Goal: Information Seeking & Learning: Learn about a topic

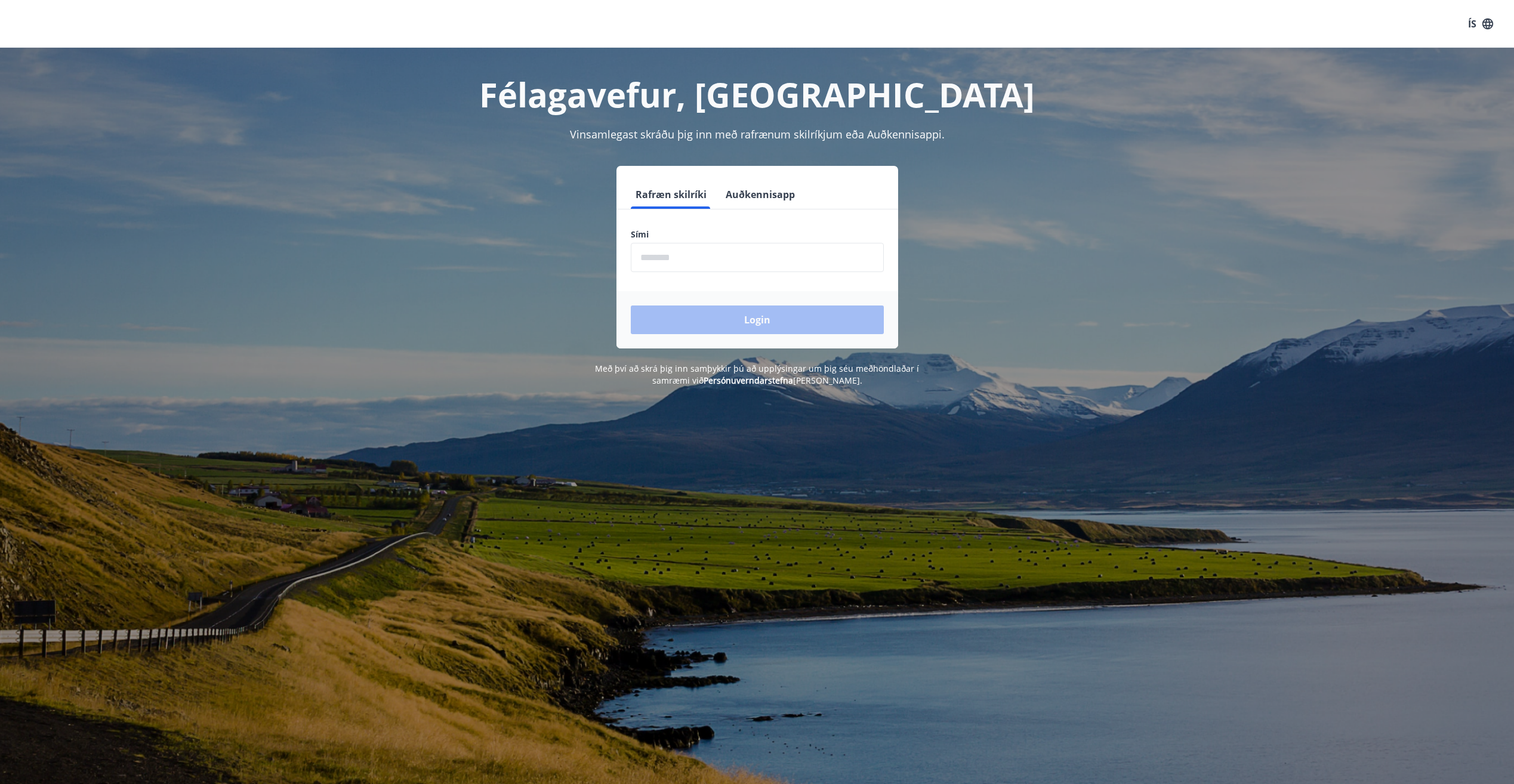
click at [676, 260] on input "phone" at bounding box center [757, 257] width 253 height 29
type input "********"
click at [680, 320] on button "Login" at bounding box center [757, 319] width 253 height 29
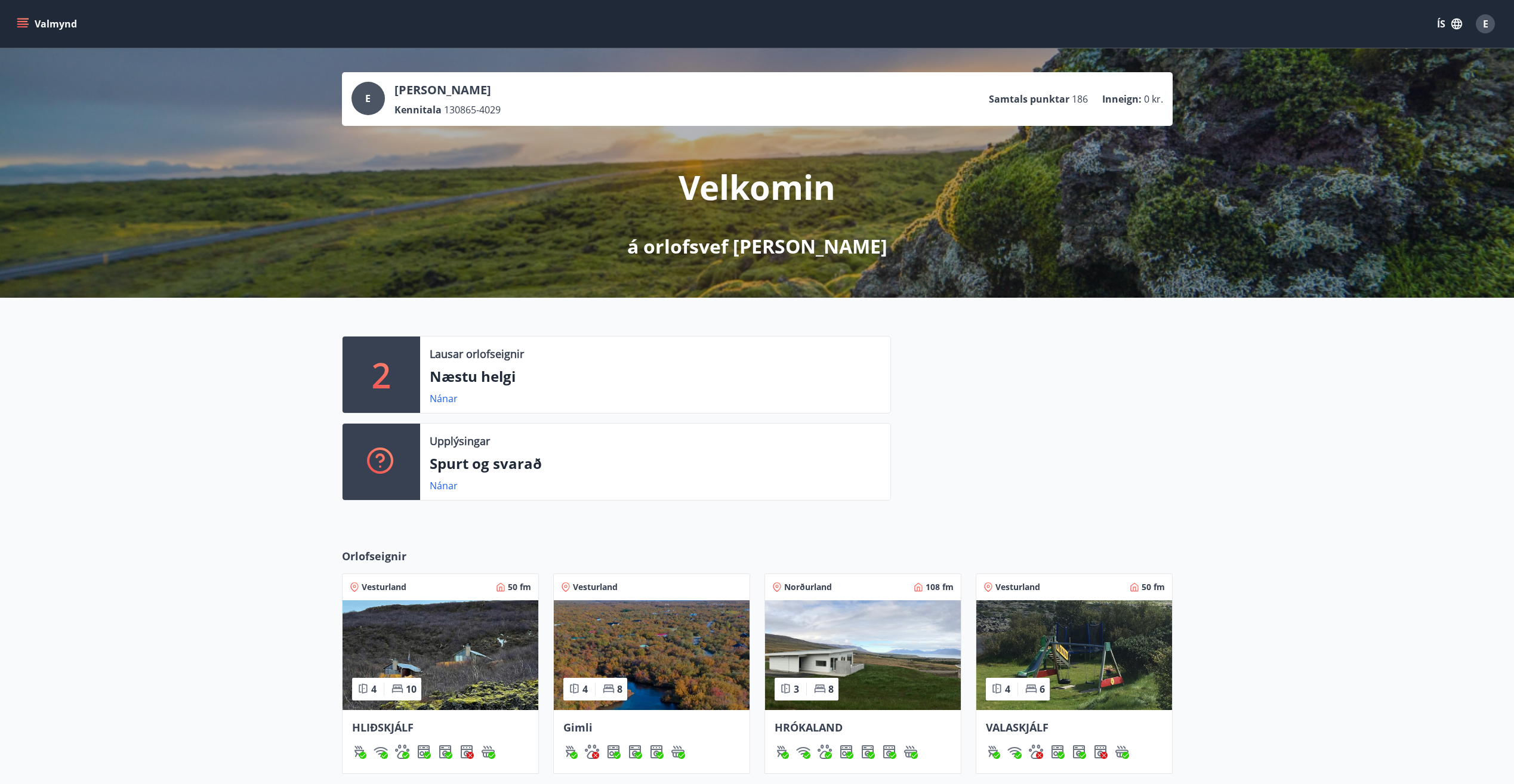
click at [486, 663] on img at bounding box center [441, 655] width 196 height 110
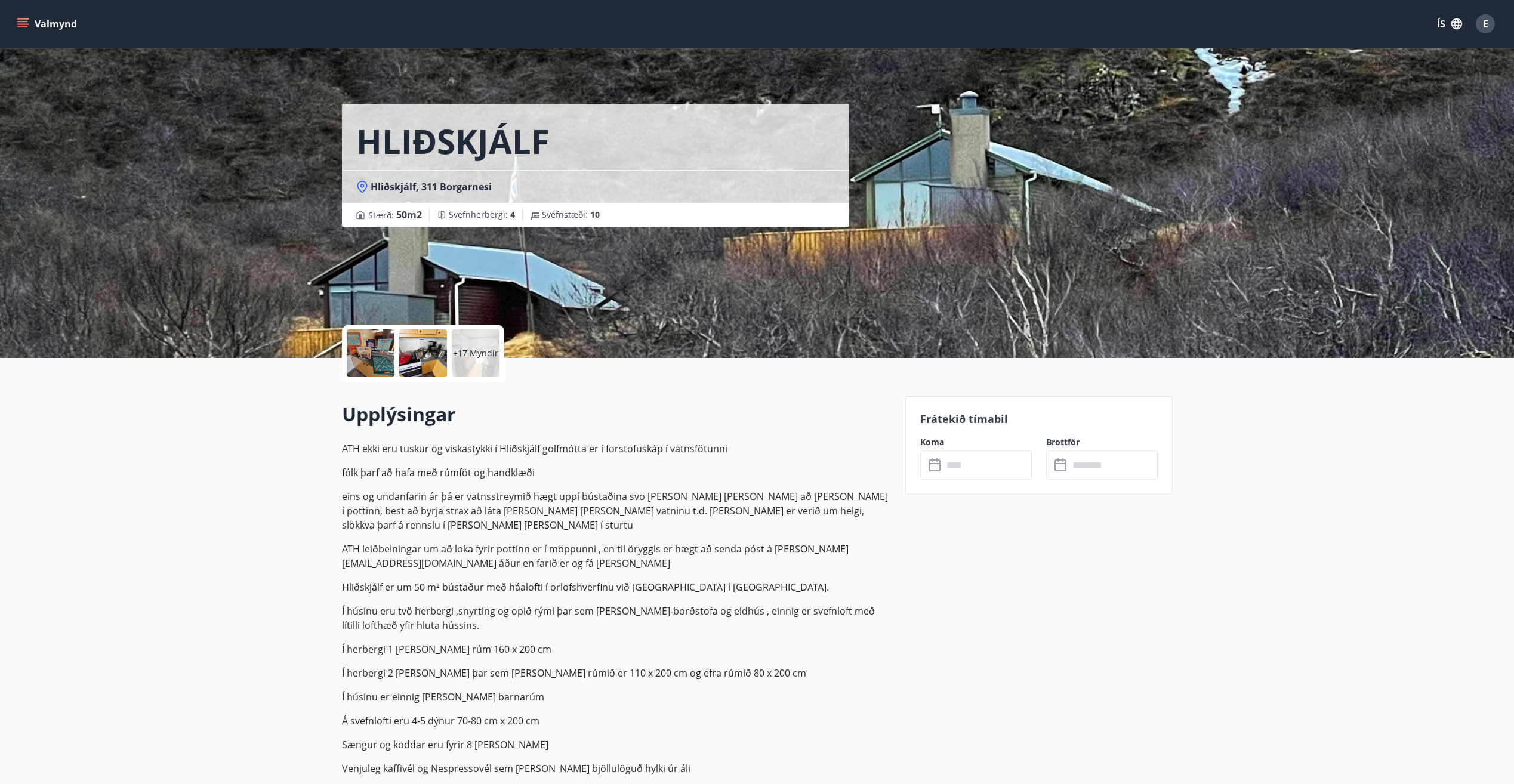
click at [480, 358] on p "+17 Myndir" at bounding box center [476, 353] width 46 height 12
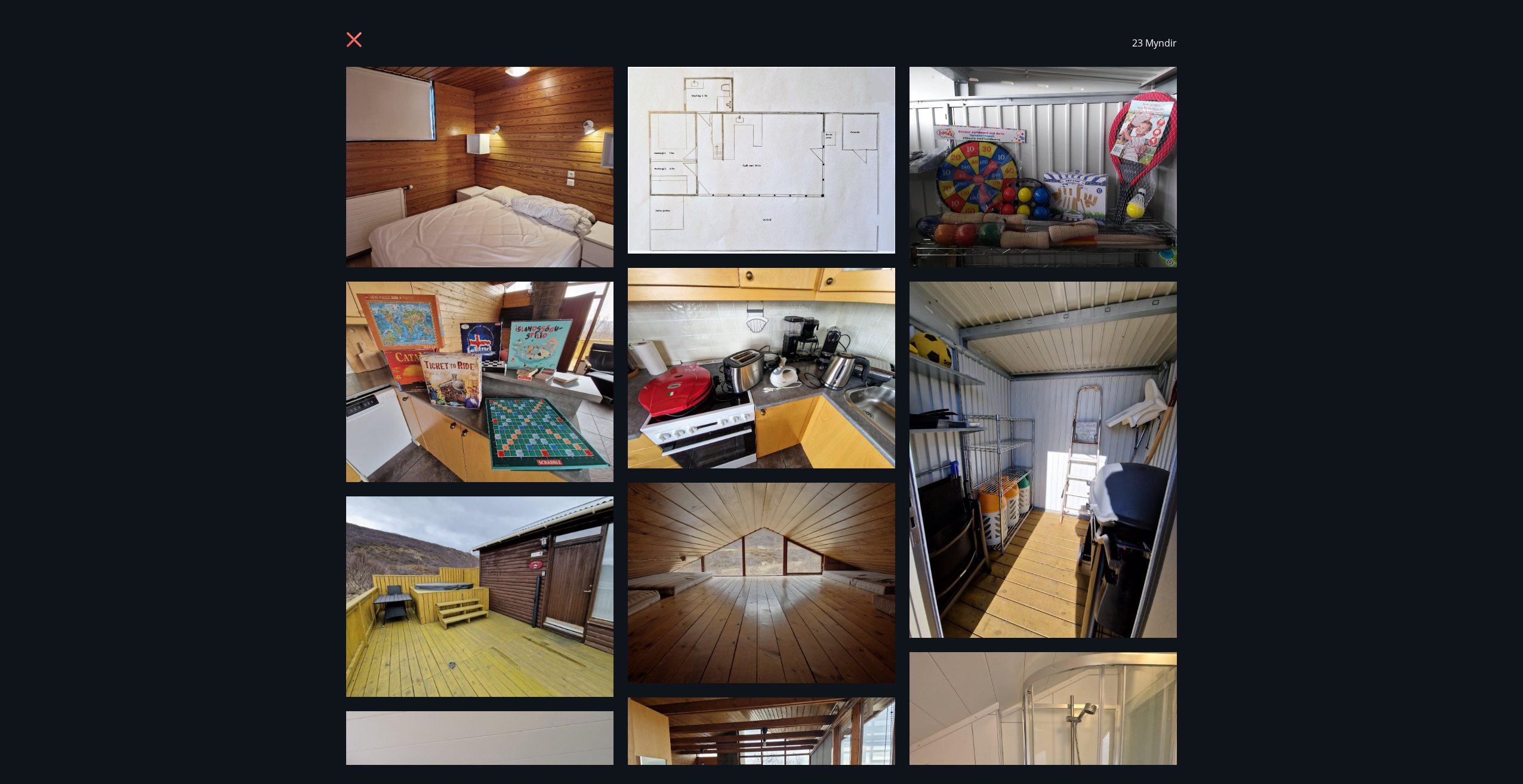
click at [349, 34] on icon at bounding box center [354, 40] width 15 height 15
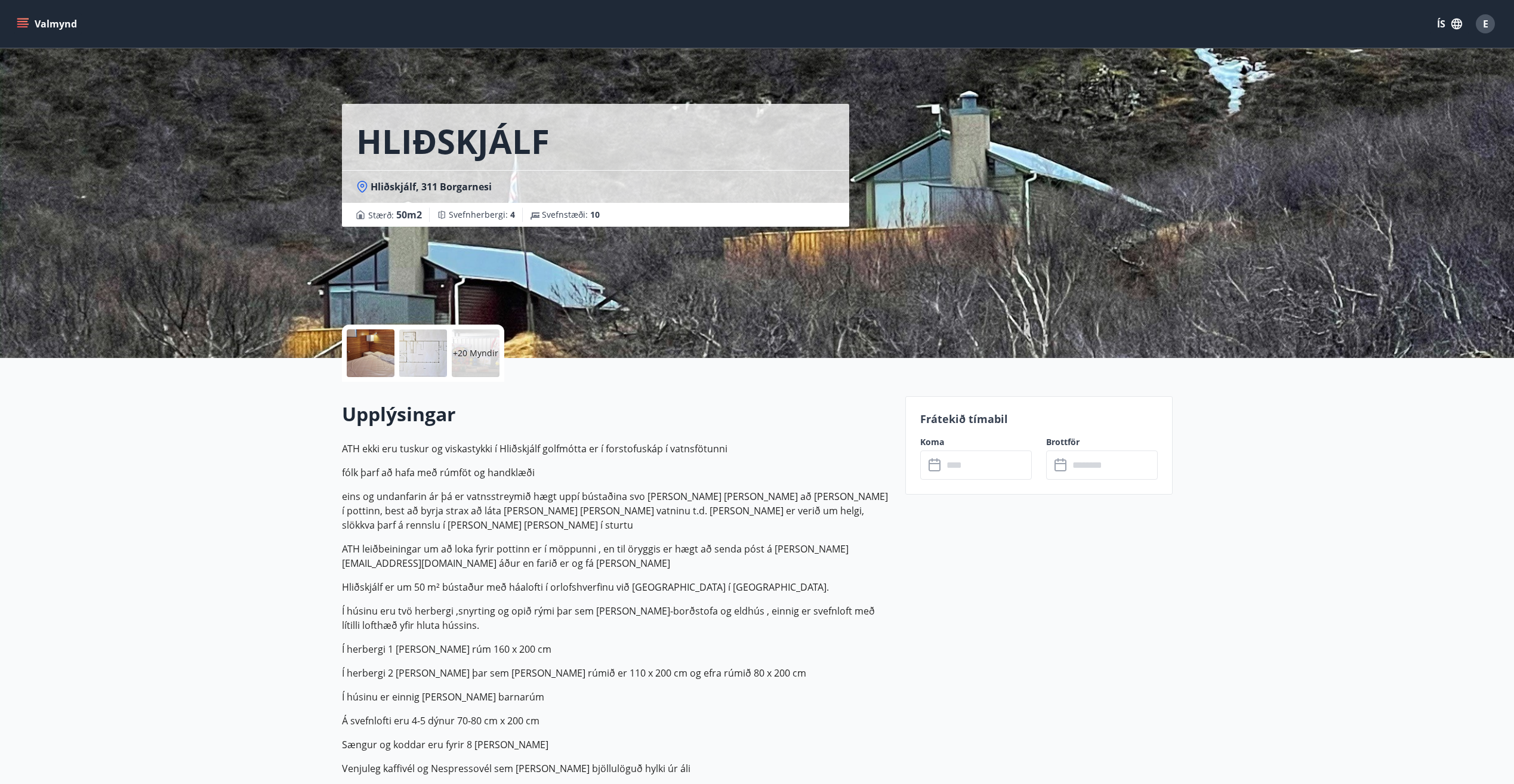
click at [18, 22] on icon "menu" at bounding box center [22, 21] width 11 height 1
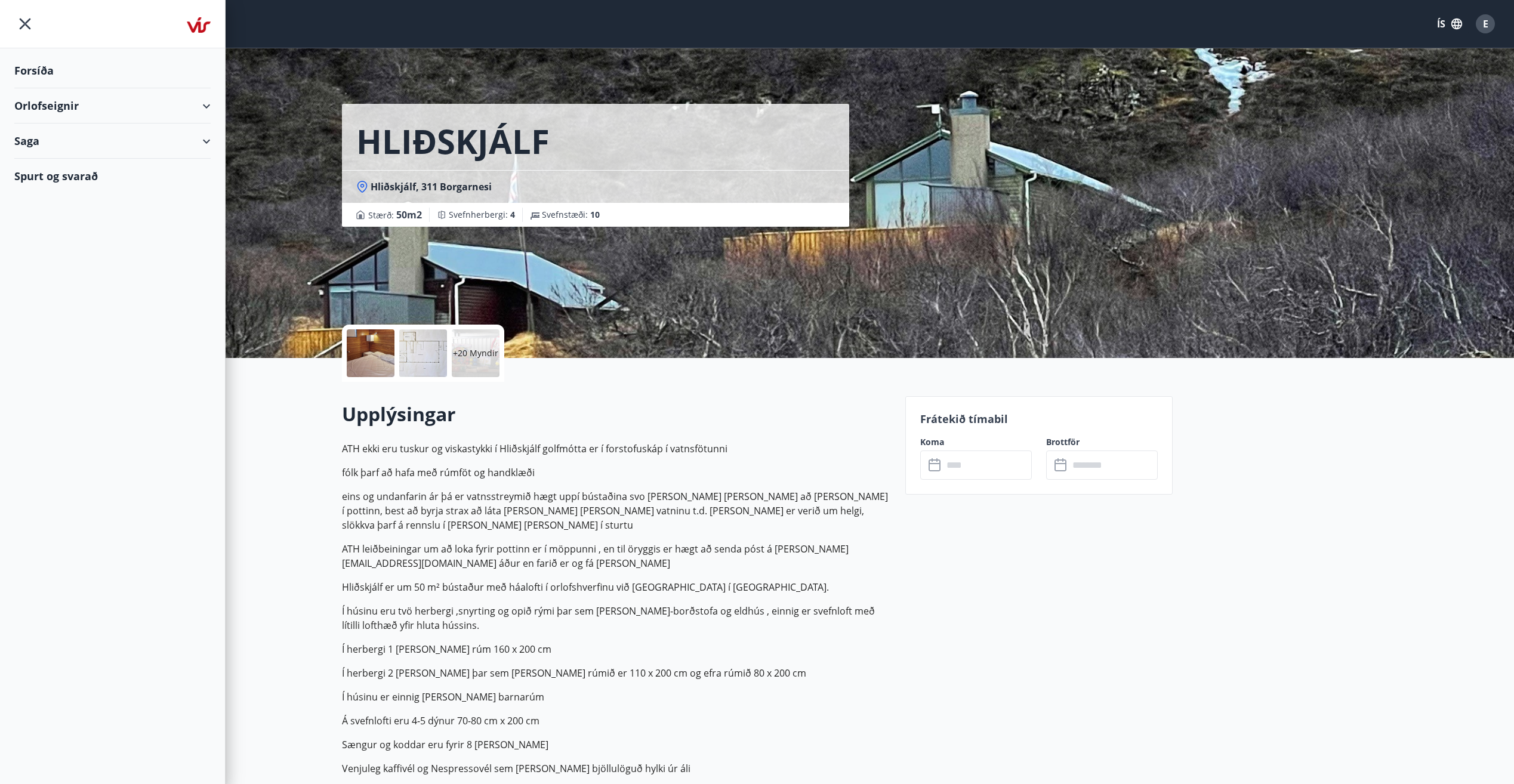
click at [29, 67] on div "Forsíða" at bounding box center [112, 71] width 197 height 35
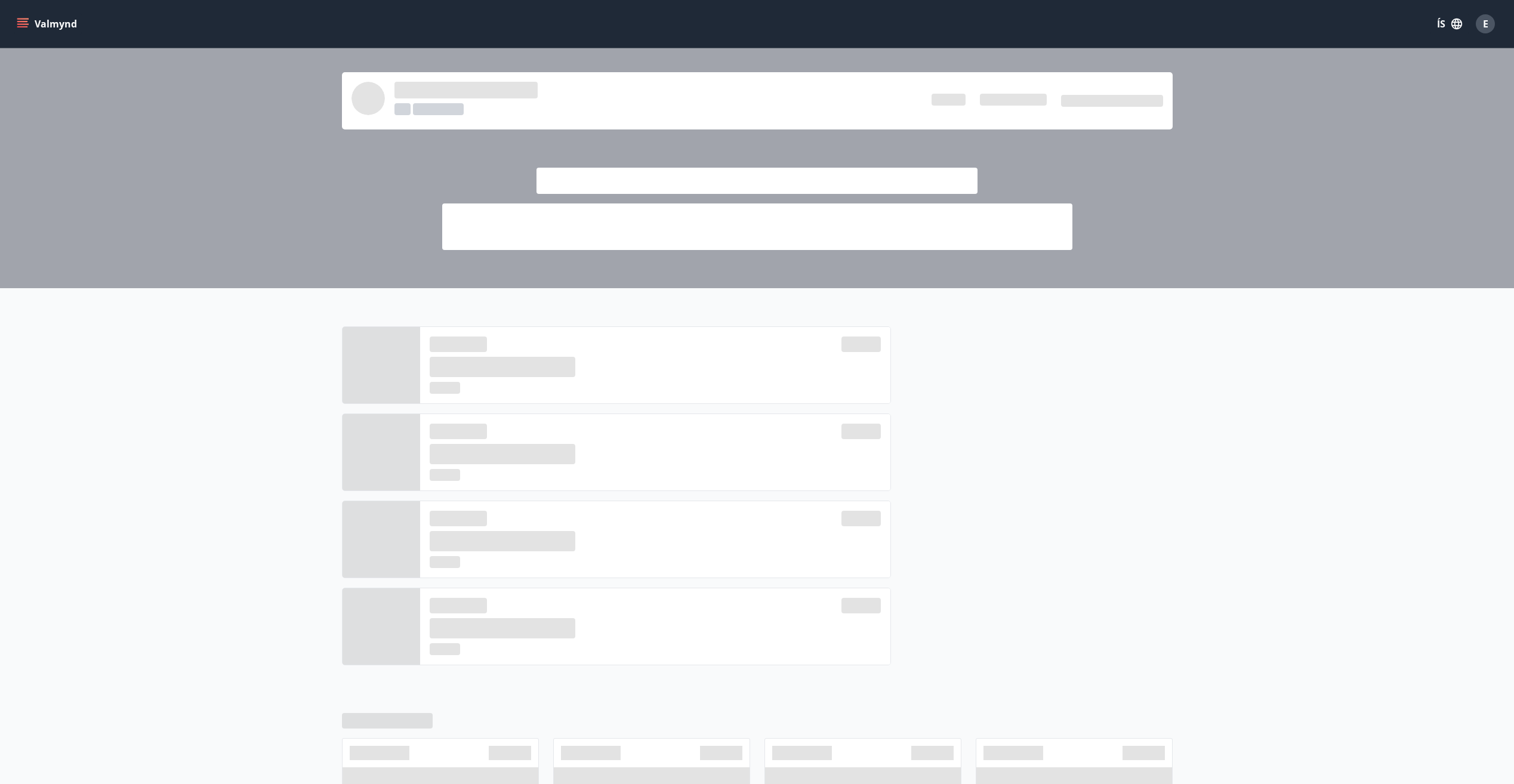
click at [25, 27] on icon "menu" at bounding box center [22, 27] width 11 height 1
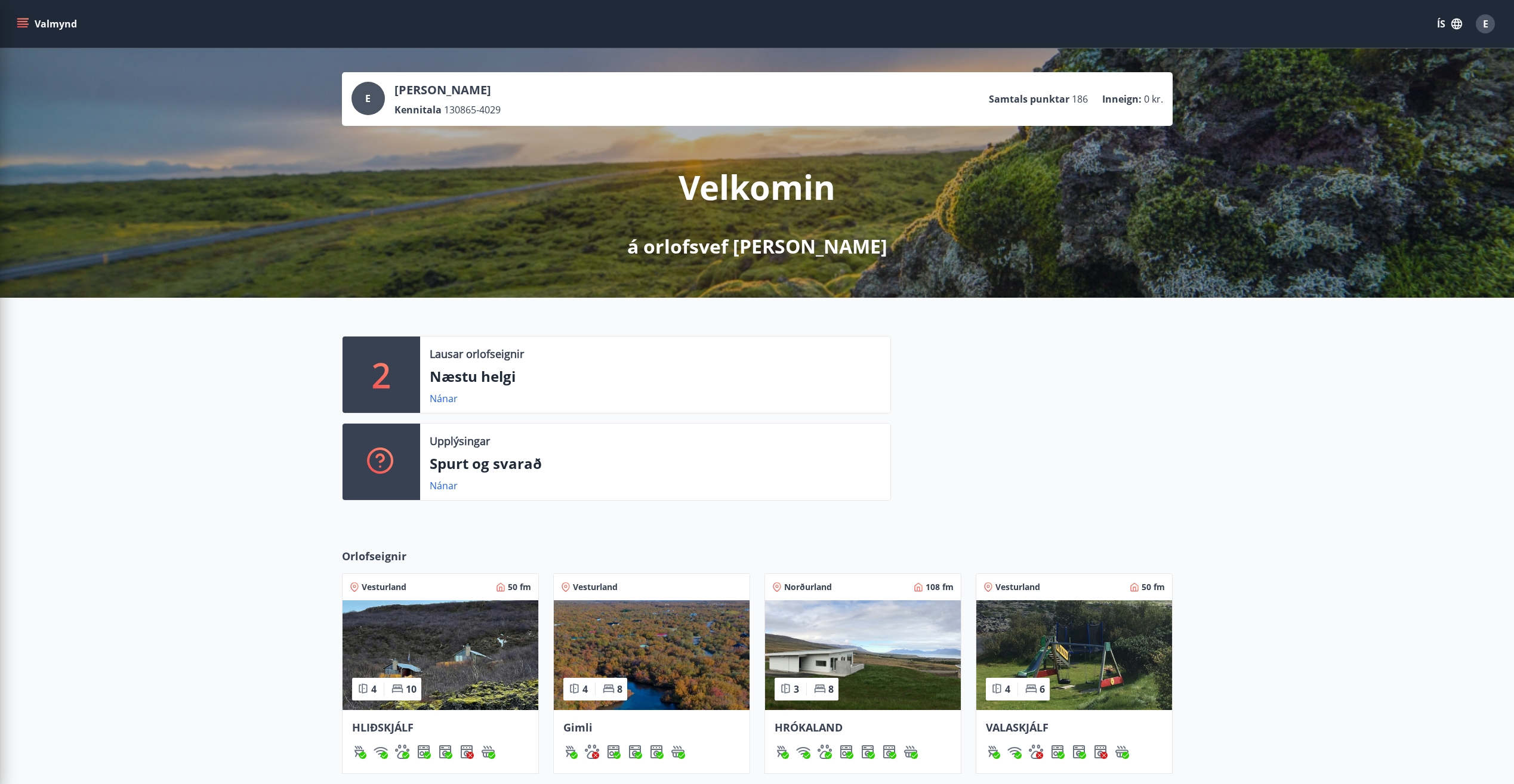
click at [1130, 664] on img at bounding box center [1074, 655] width 196 height 110
click at [462, 644] on img at bounding box center [441, 655] width 196 height 110
